Goal: Find specific page/section: Find specific page/section

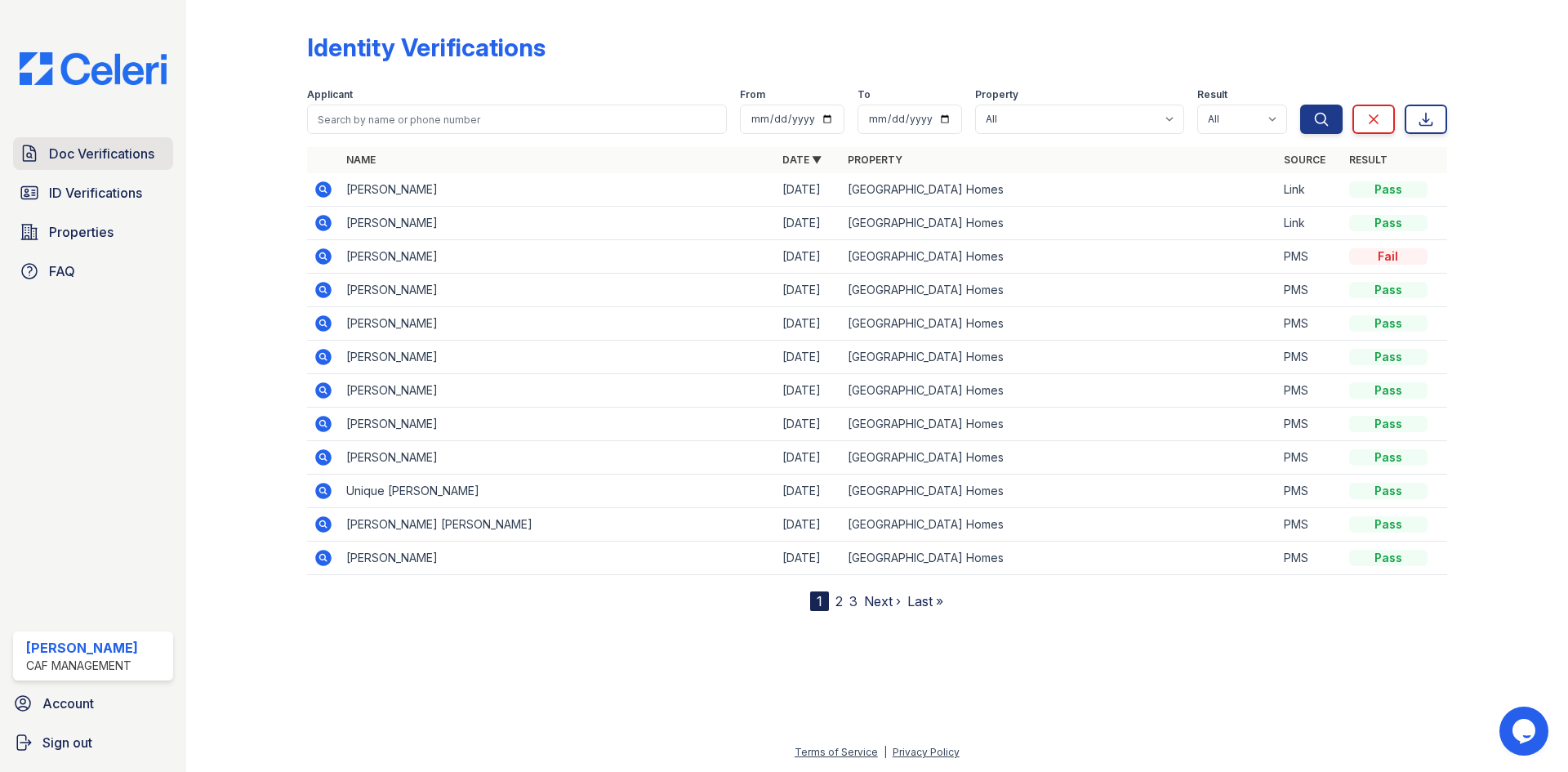
click at [107, 141] on link "Doc Verifications" at bounding box center [92, 153] width 160 height 33
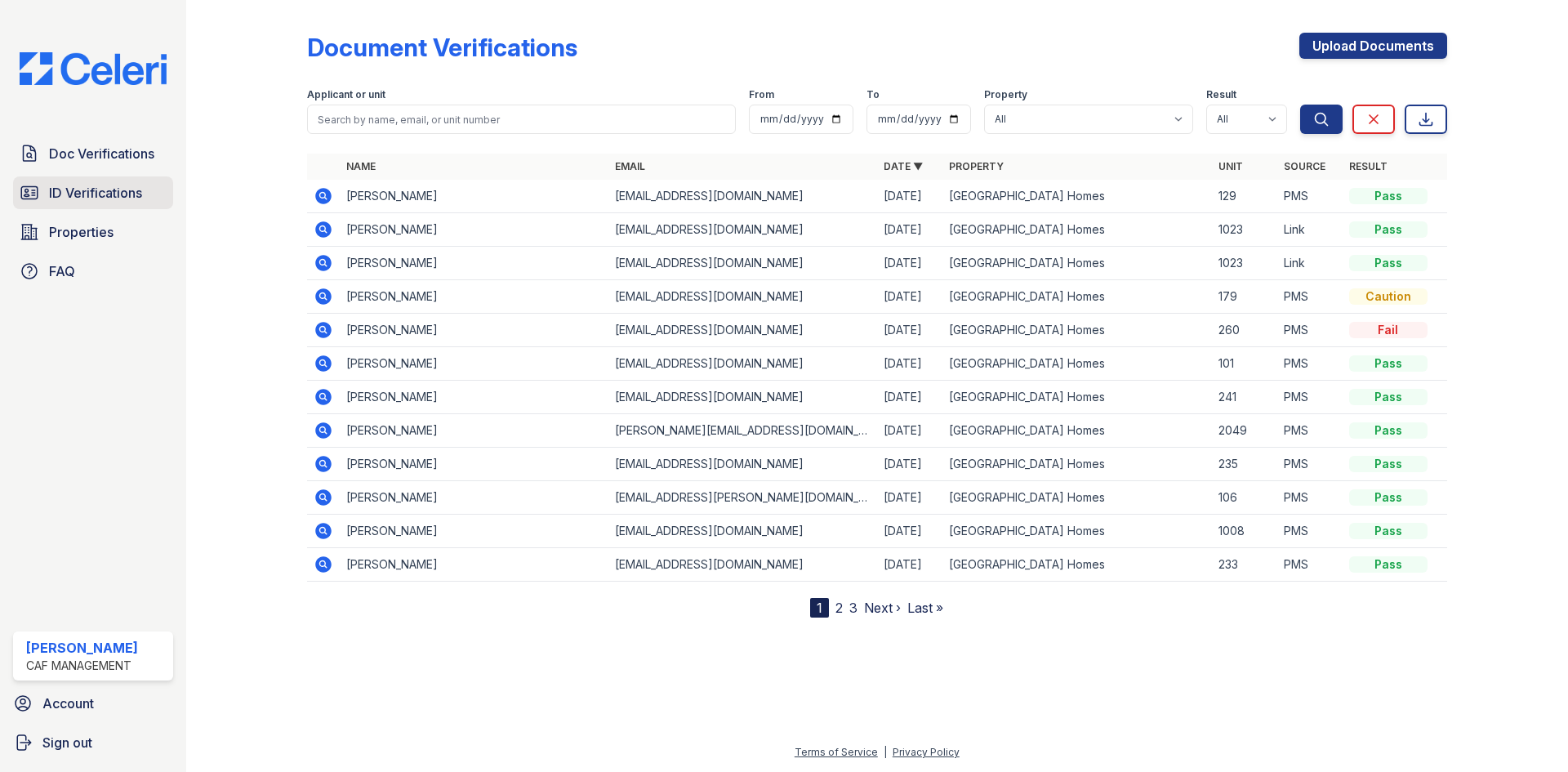
click at [91, 179] on link "ID Verifications" at bounding box center [92, 193] width 160 height 33
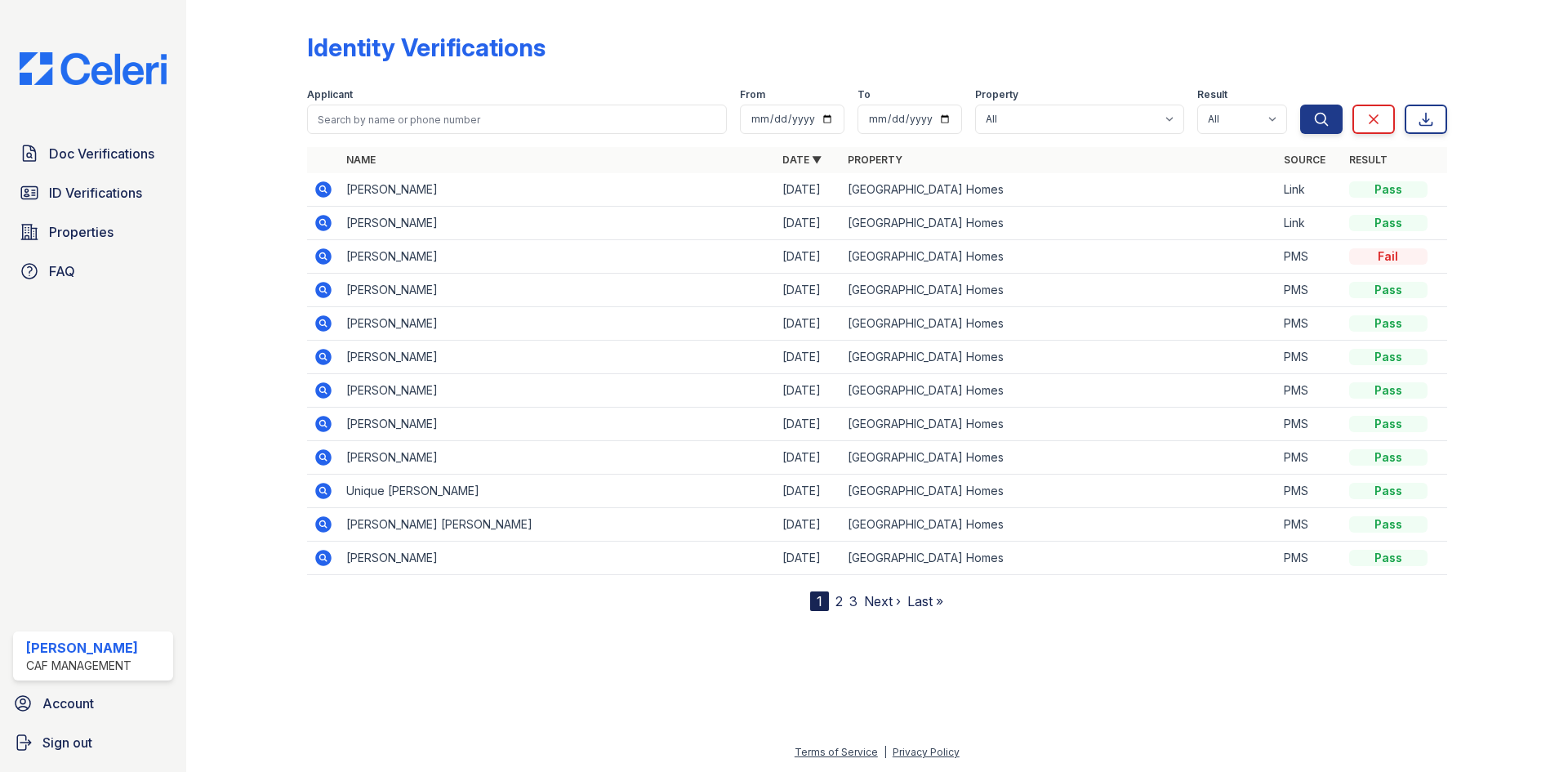
click at [327, 636] on div "Identity Verifications Filter Applicant From To Property All [GEOGRAPHIC_DATA] …" at bounding box center [876, 318] width 1329 height 637
click at [80, 157] on span "Doc Verifications" at bounding box center [101, 154] width 105 height 20
